Goal: Task Accomplishment & Management: Use online tool/utility

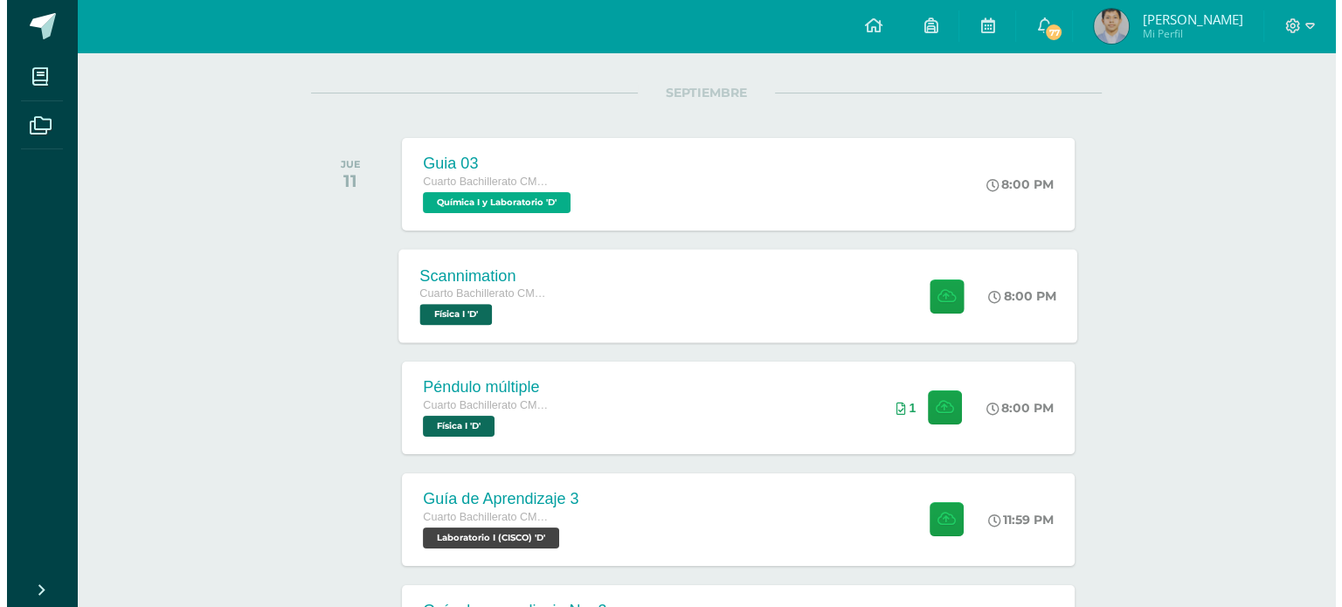
scroll to position [207, 0]
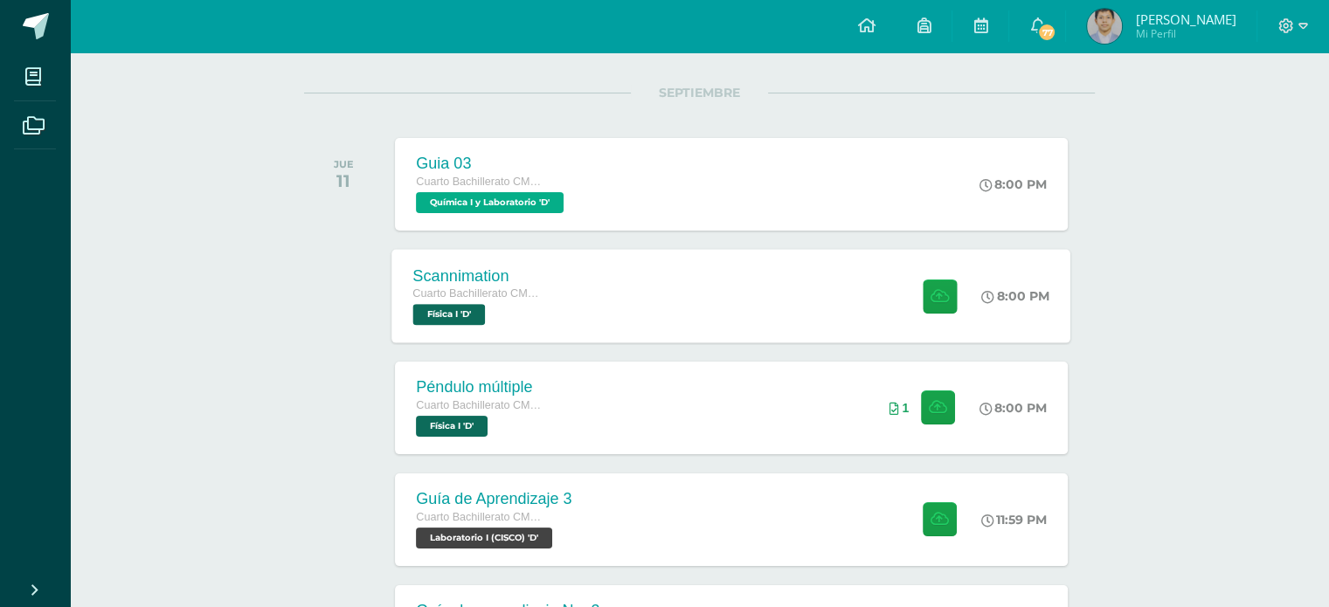
click at [624, 290] on div "Scannimation Cuarto Bachillerato CMP Bachillerato en CCLL con Orientación en Co…" at bounding box center [731, 295] width 679 height 93
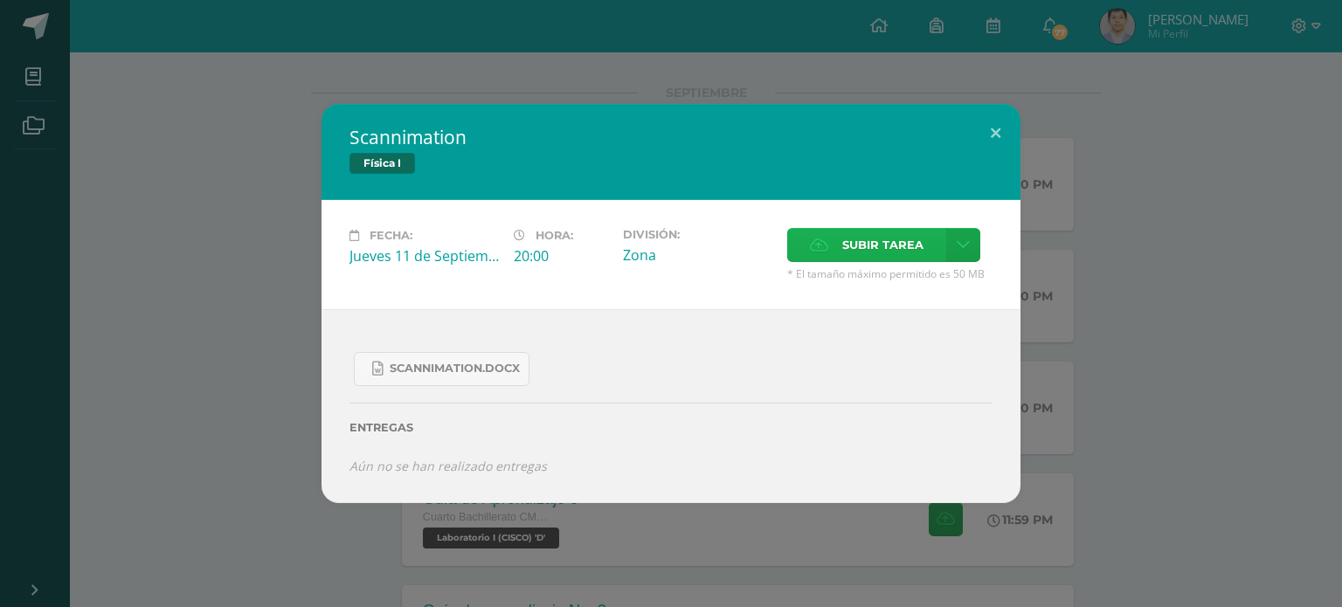
click at [835, 236] on label "Subir tarea" at bounding box center [866, 245] width 159 height 34
click at [0, 0] on input "Subir tarea" at bounding box center [0, 0] width 0 height 0
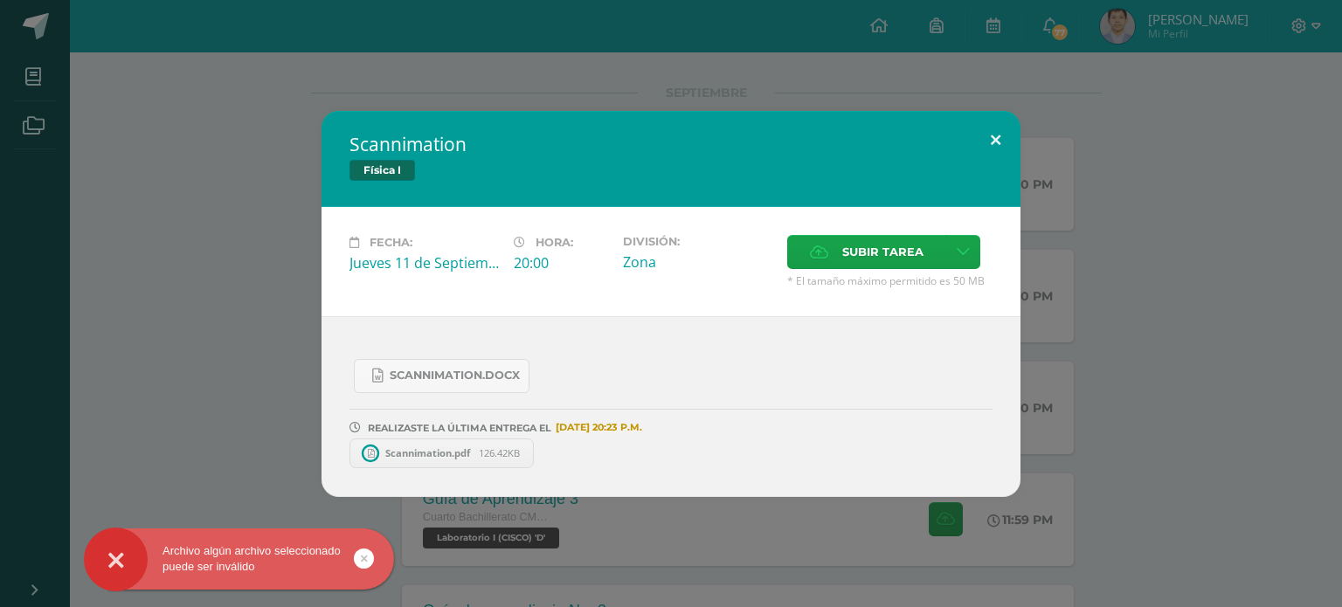
click at [999, 142] on button at bounding box center [995, 140] width 50 height 59
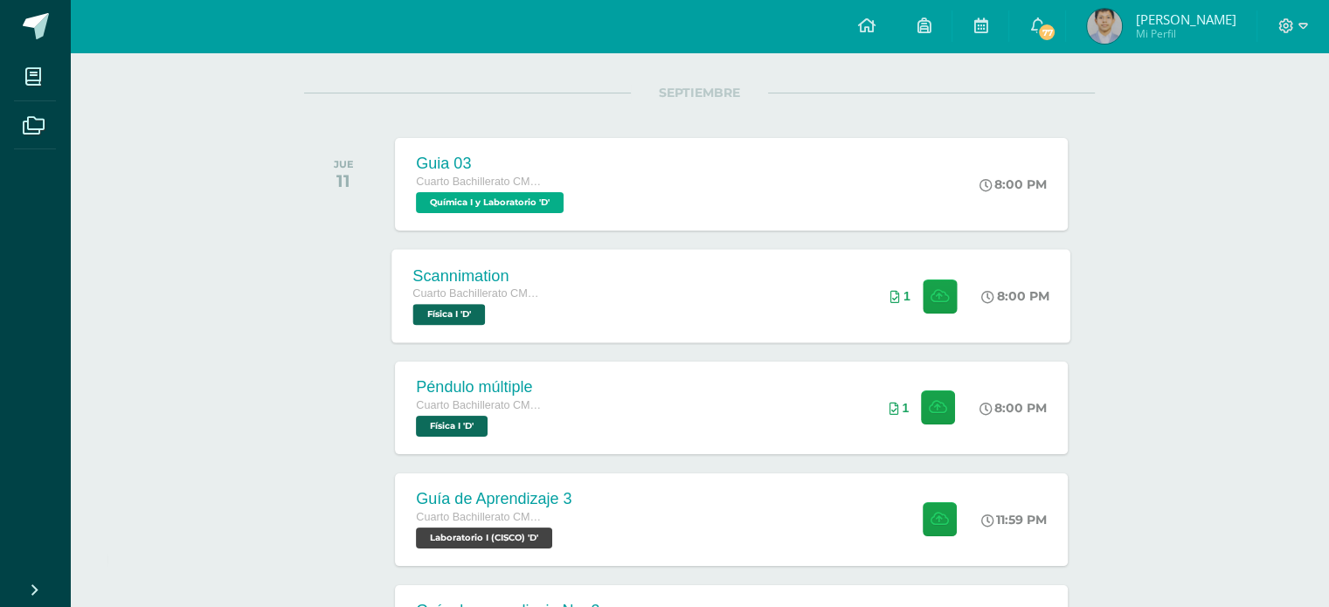
click at [763, 293] on div "Scannimation Cuarto Bachillerato CMP Bachillerato en CCLL con Orientación en Co…" at bounding box center [731, 295] width 679 height 93
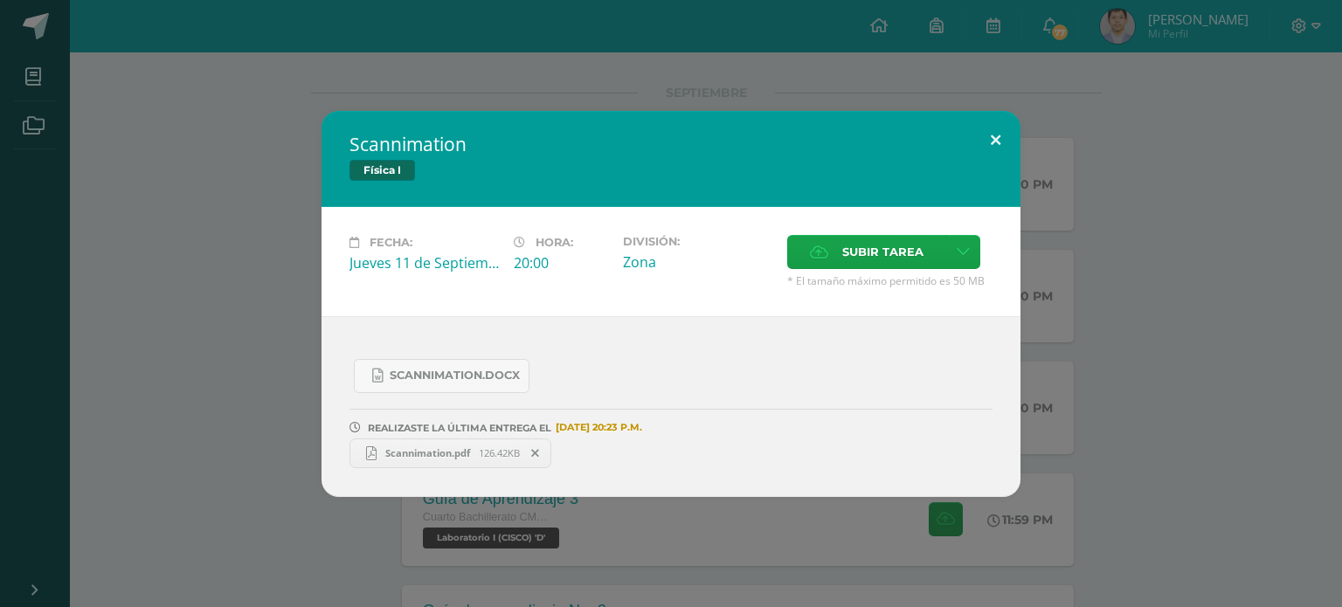
click at [992, 137] on button at bounding box center [995, 140] width 50 height 59
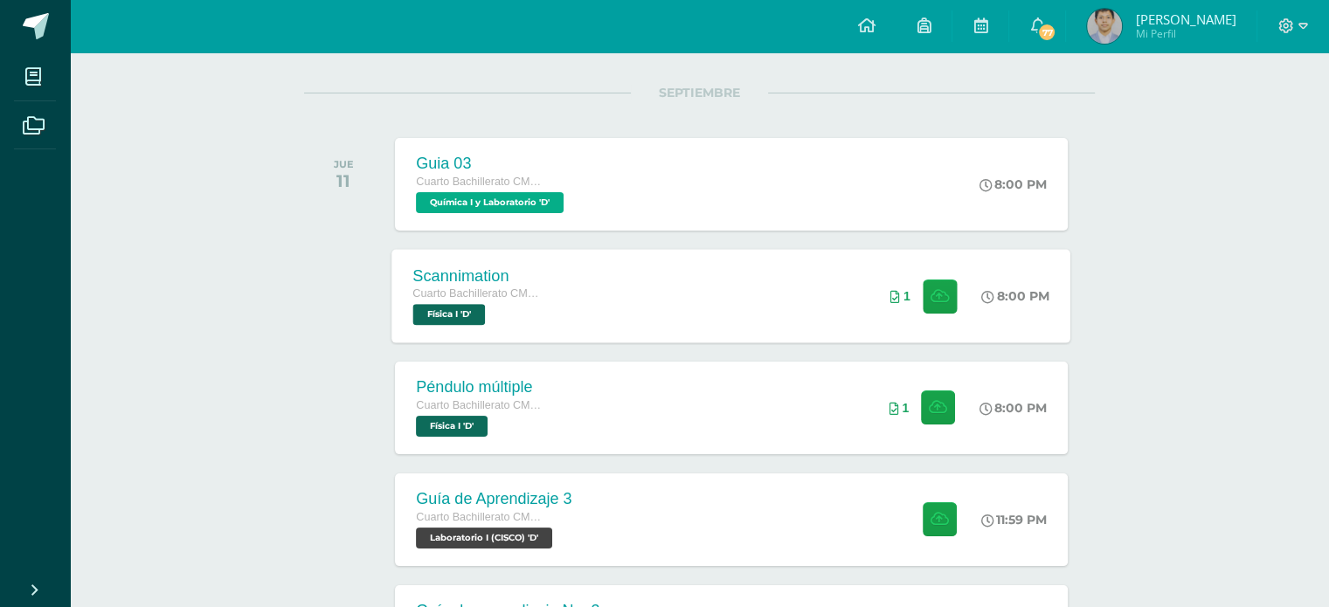
click at [760, 277] on div "Scannimation Cuarto Bachillerato CMP Bachillerato en CCLL con Orientación en Co…" at bounding box center [731, 295] width 679 height 93
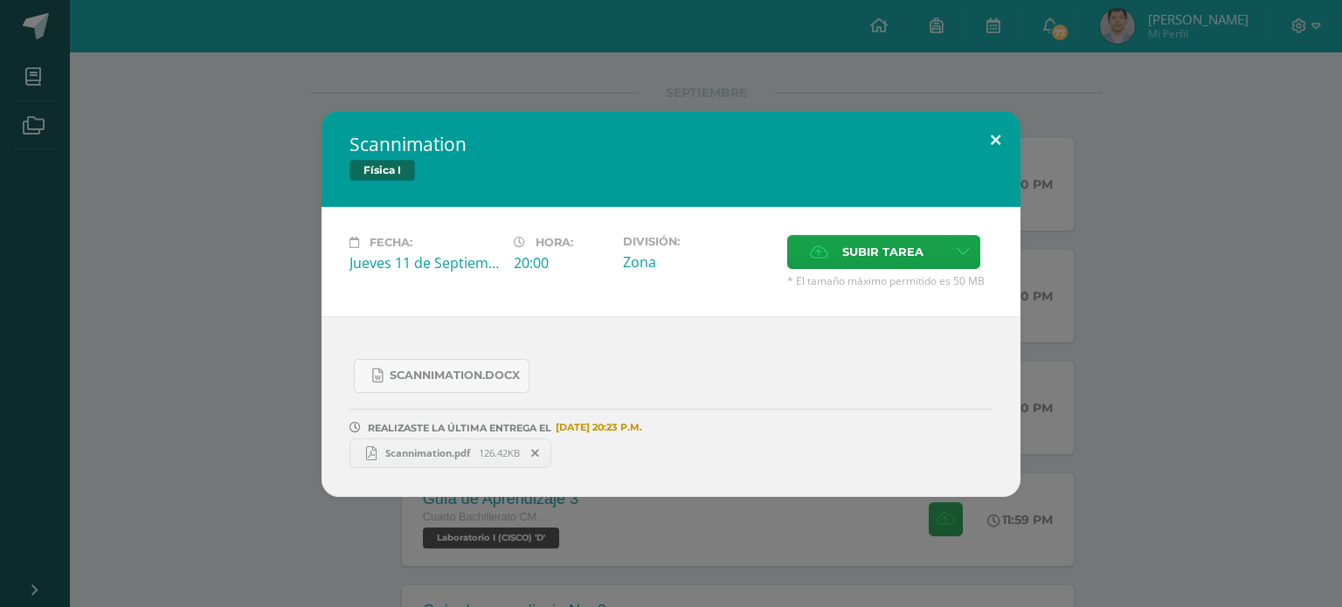
click at [990, 160] on button at bounding box center [995, 140] width 50 height 59
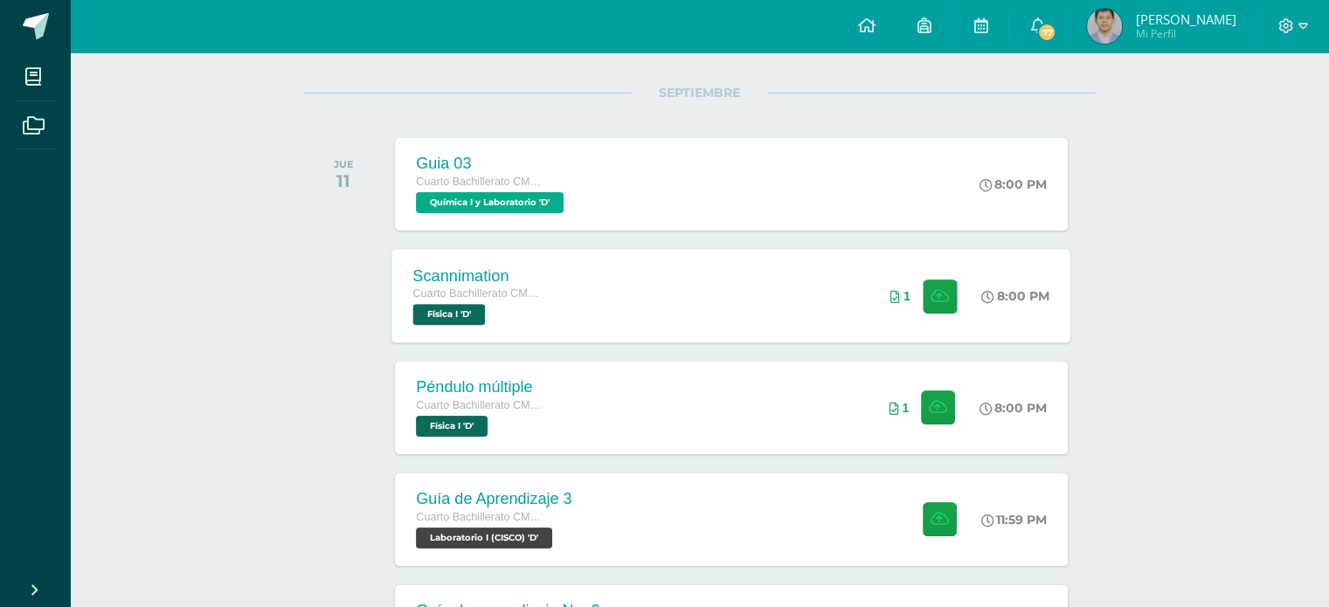
click at [622, 328] on div "Scannimation Cuarto Bachillerato CMP Bachillerato en CCLL con Orientación en Co…" at bounding box center [731, 295] width 679 height 93
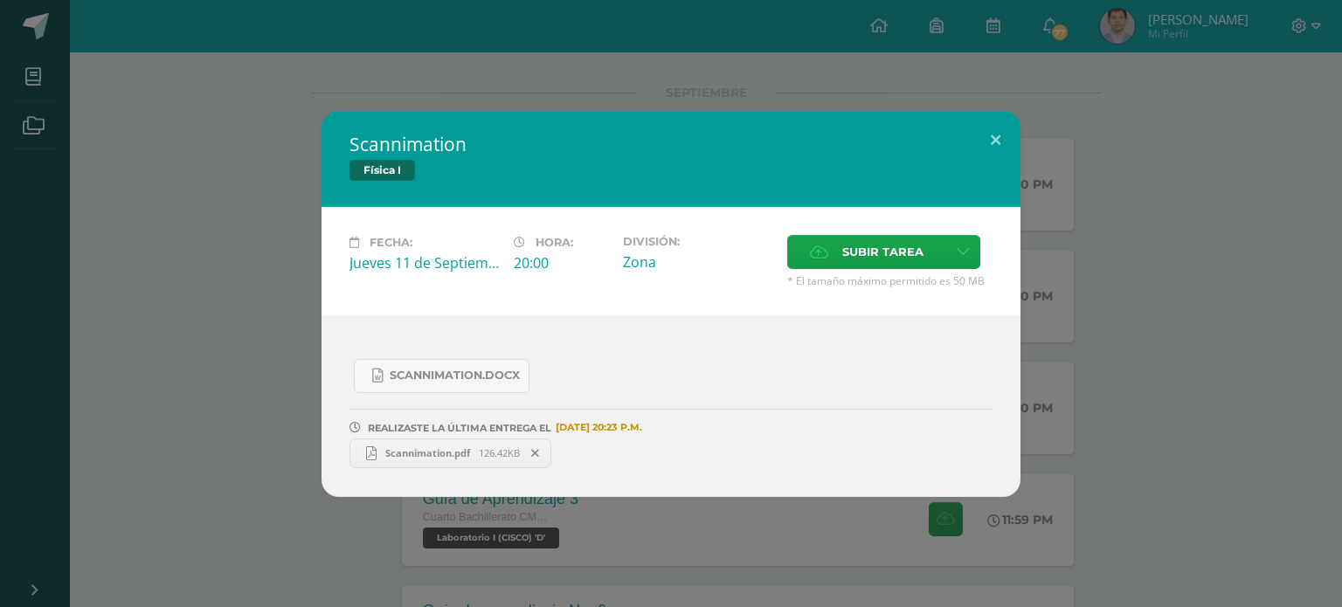
click at [455, 461] on link "Scannimation.pdf 126.42KB" at bounding box center [450, 453] width 202 height 30
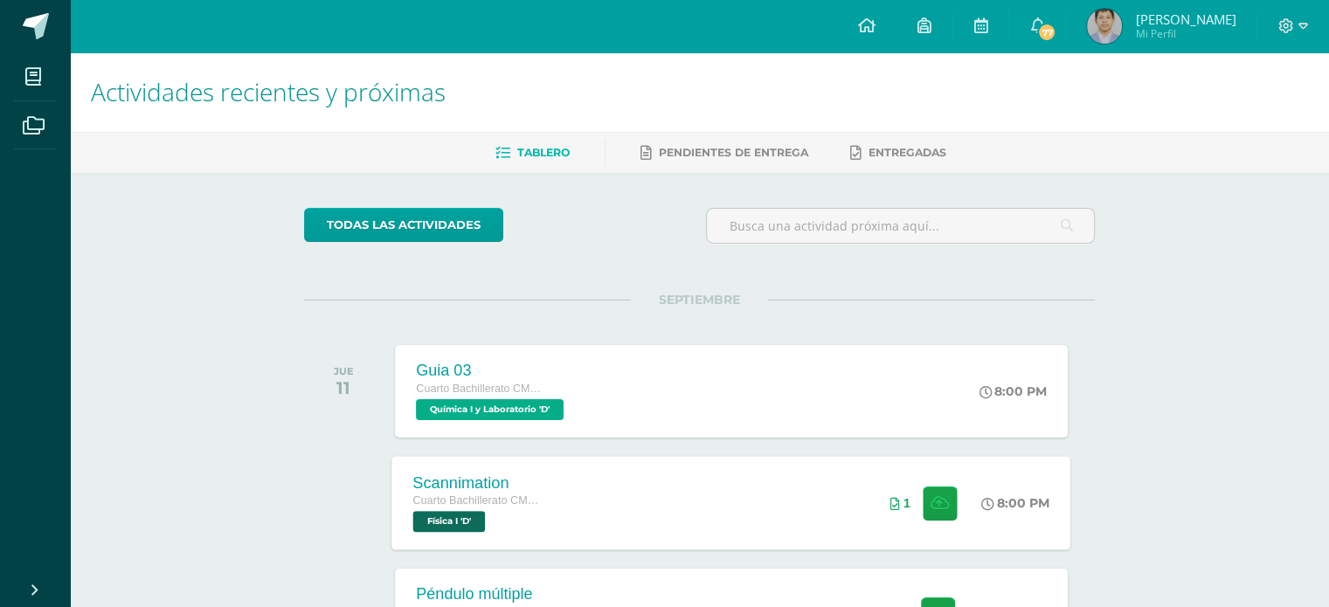
scroll to position [145, 0]
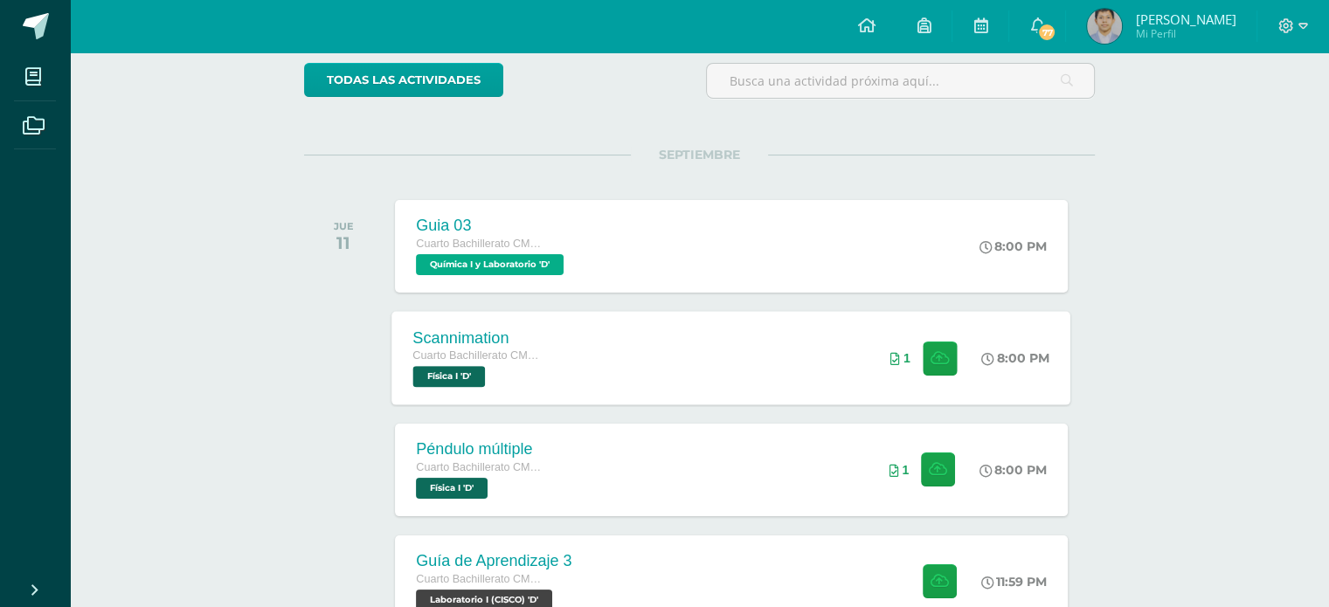
click at [695, 377] on div "Scannimation Cuarto Bachillerato CMP Bachillerato en CCLL con Orientación en Co…" at bounding box center [731, 357] width 679 height 93
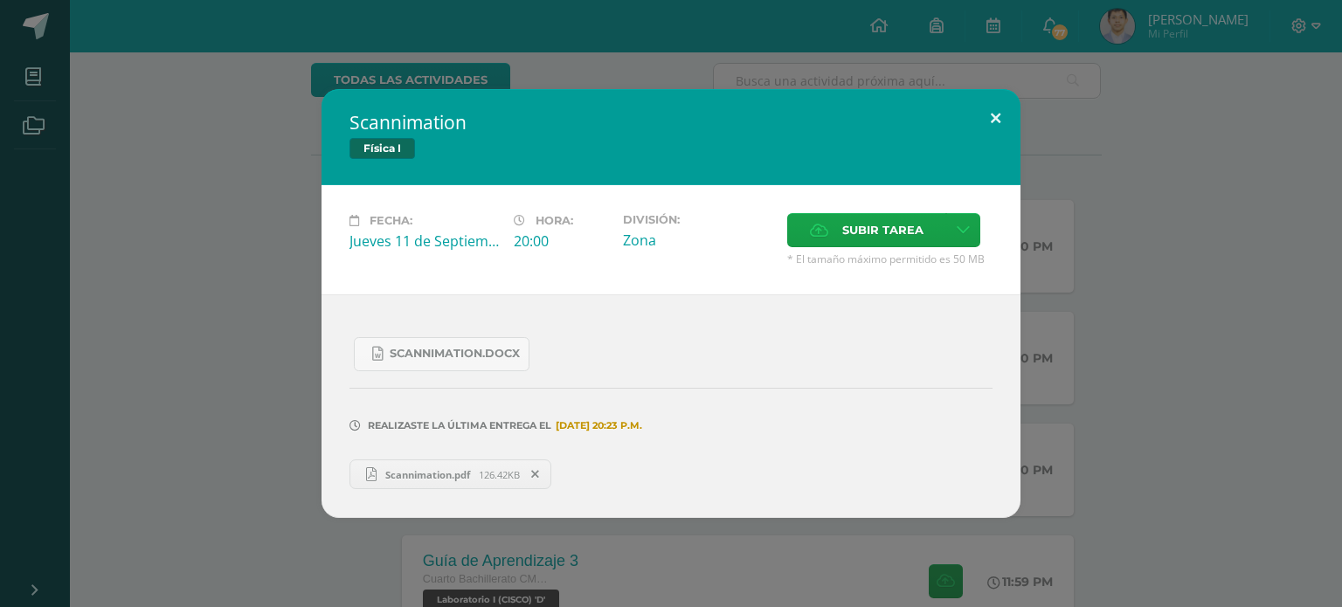
click at [998, 124] on button at bounding box center [995, 118] width 50 height 59
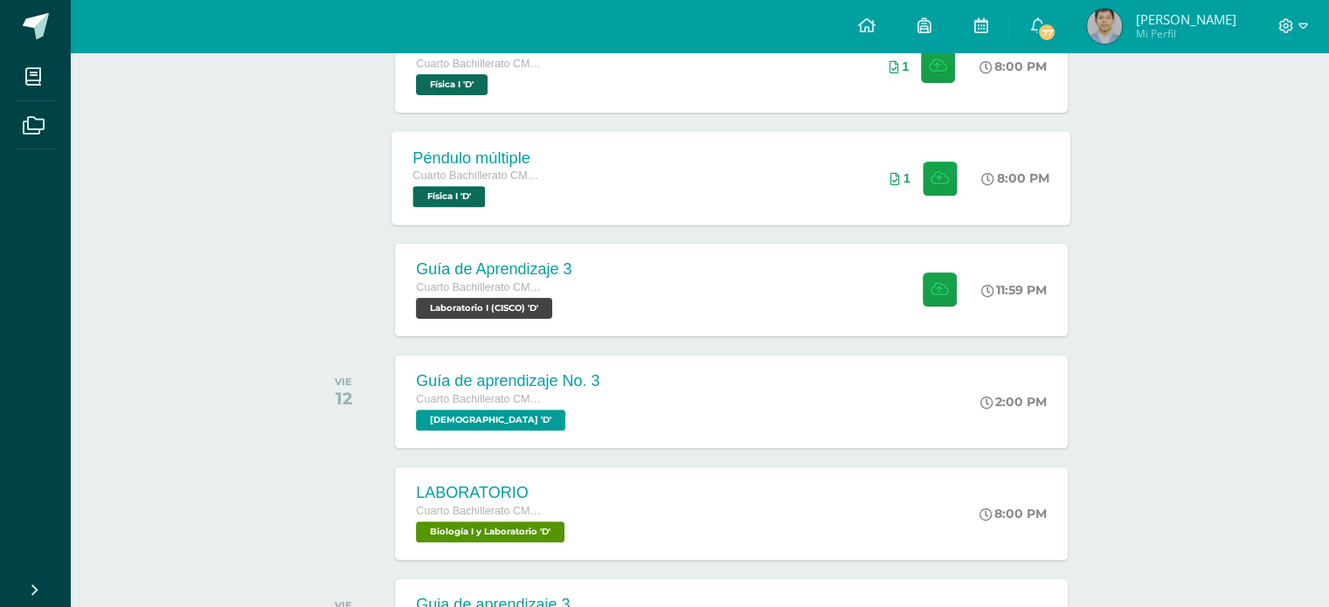
scroll to position [291, 0]
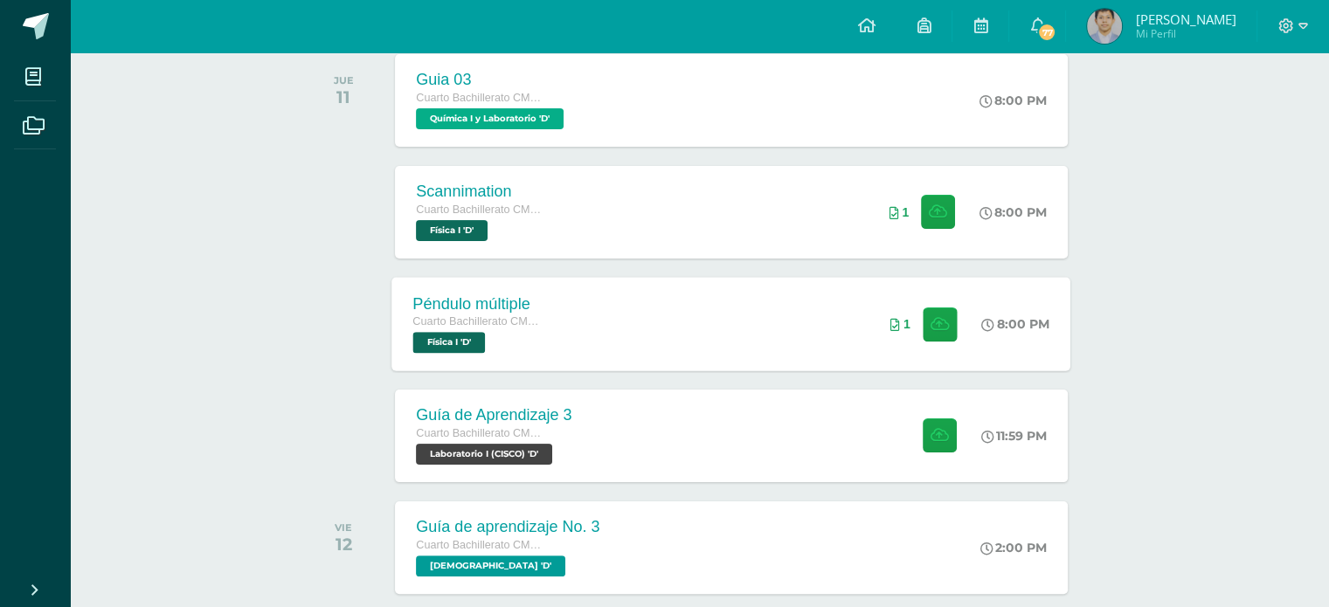
click at [801, 296] on div "Péndulo múltiple Cuarto Bachillerato CMP Bachillerato en CCLL con Orientación e…" at bounding box center [731, 323] width 679 height 93
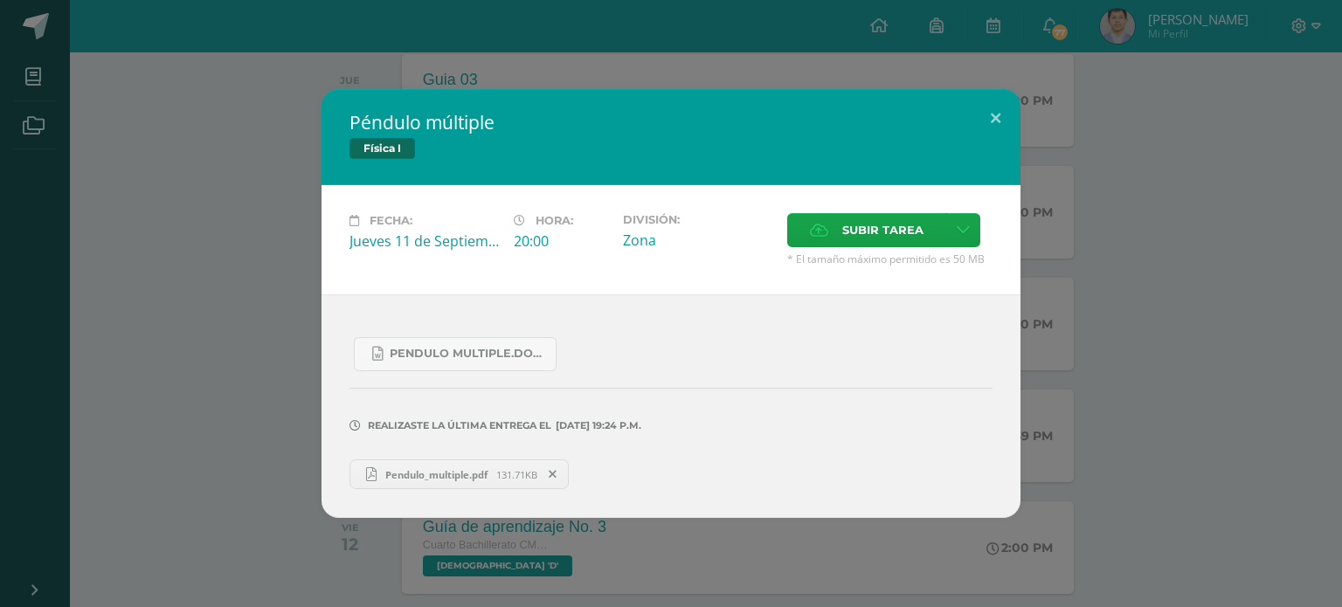
click at [494, 482] on link "Pendulo_multiple.pdf 131.71KB" at bounding box center [458, 474] width 219 height 30
click at [1003, 135] on button at bounding box center [995, 118] width 50 height 59
